Goal: Check status: Check status

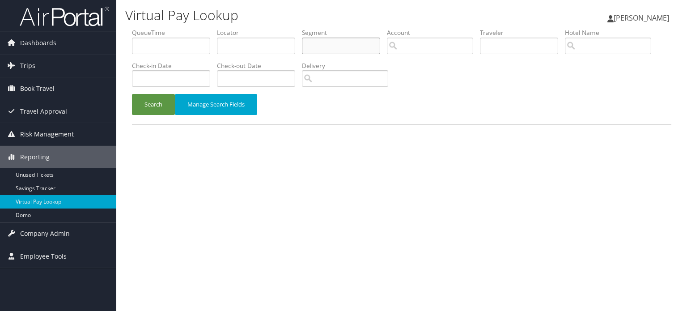
click at [322, 41] on input "text" at bounding box center [341, 46] width 78 height 17
click at [261, 45] on input "text" at bounding box center [256, 46] width 78 height 17
paste input "YJZYJY"
type input "YJZYJY"
click at [160, 104] on button "Search" at bounding box center [153, 104] width 43 height 21
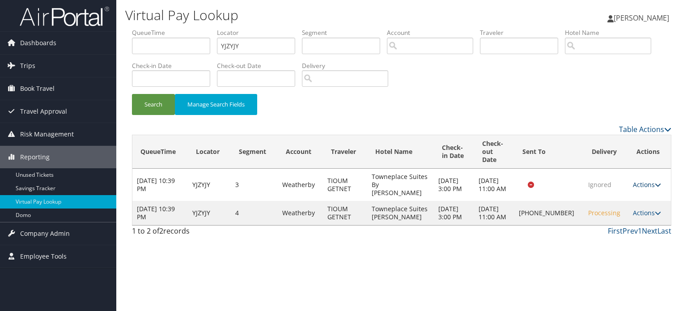
click at [651, 186] on link "Actions" at bounding box center [647, 184] width 28 height 8
click at [633, 166] on th "Actions" at bounding box center [649, 152] width 42 height 34
click at [655, 185] on icon at bounding box center [658, 185] width 6 height 6
click at [618, 216] on link "Logs" at bounding box center [628, 212] width 56 height 15
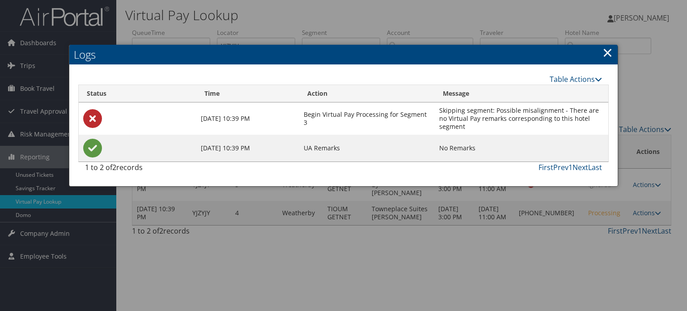
click at [608, 54] on link "×" at bounding box center [607, 52] width 10 height 18
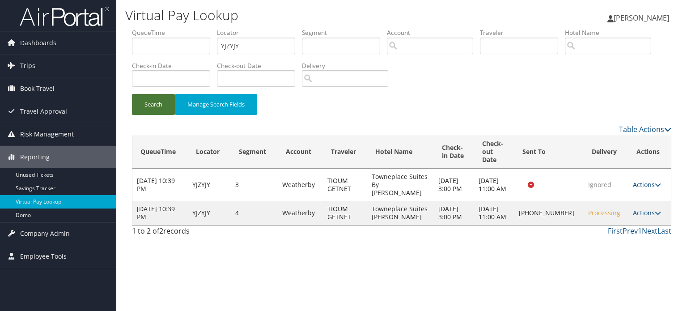
click at [153, 102] on button "Search" at bounding box center [153, 104] width 43 height 21
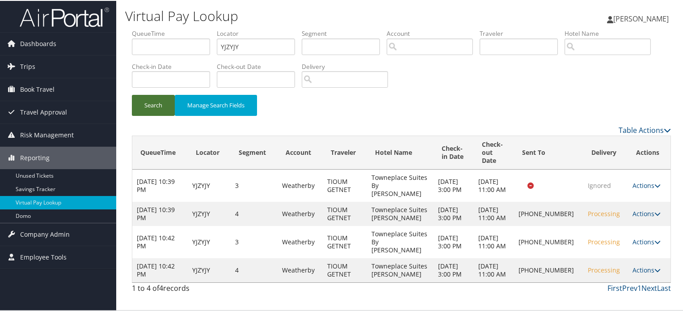
scroll to position [2, 0]
click at [655, 244] on icon at bounding box center [658, 241] width 6 height 6
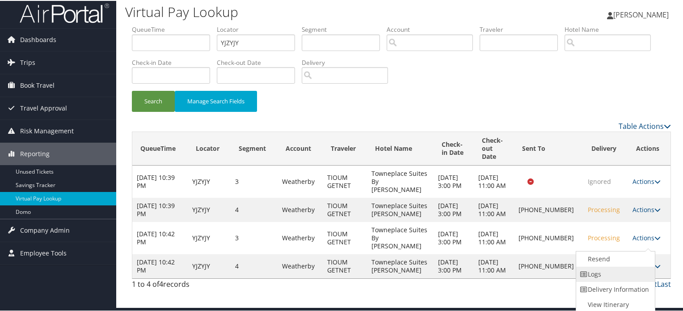
click at [603, 272] on link "Logs" at bounding box center [614, 273] width 76 height 15
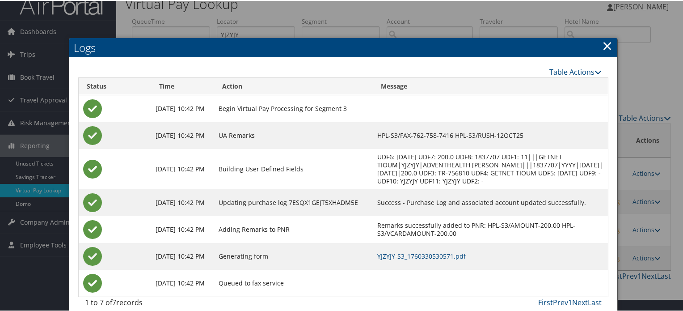
scroll to position [21, 0]
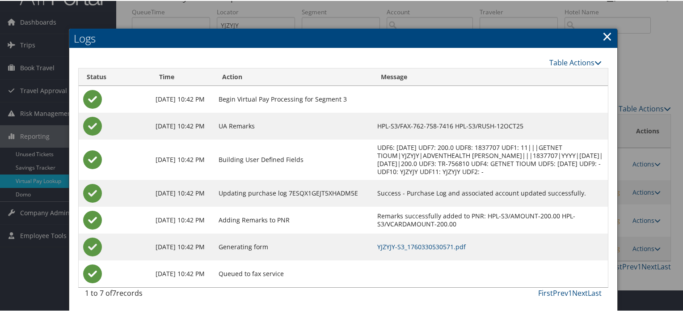
click at [604, 34] on link "×" at bounding box center [607, 35] width 10 height 18
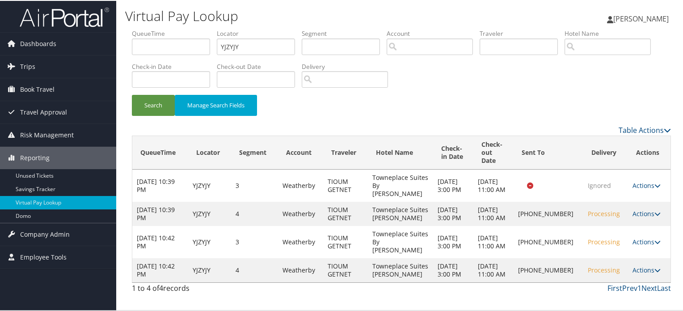
scroll to position [2, 0]
click at [655, 272] on icon at bounding box center [658, 269] width 6 height 6
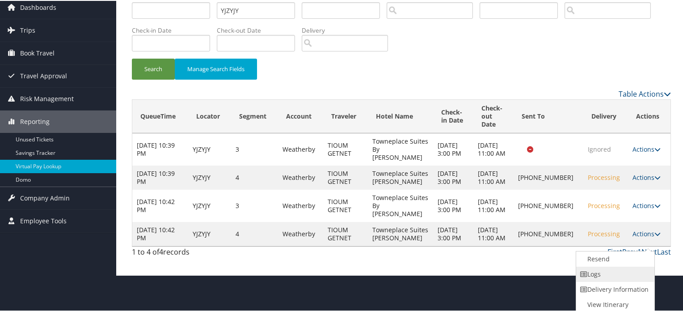
click at [605, 275] on link "Logs" at bounding box center [614, 273] width 76 height 15
